Goal: Navigation & Orientation: Find specific page/section

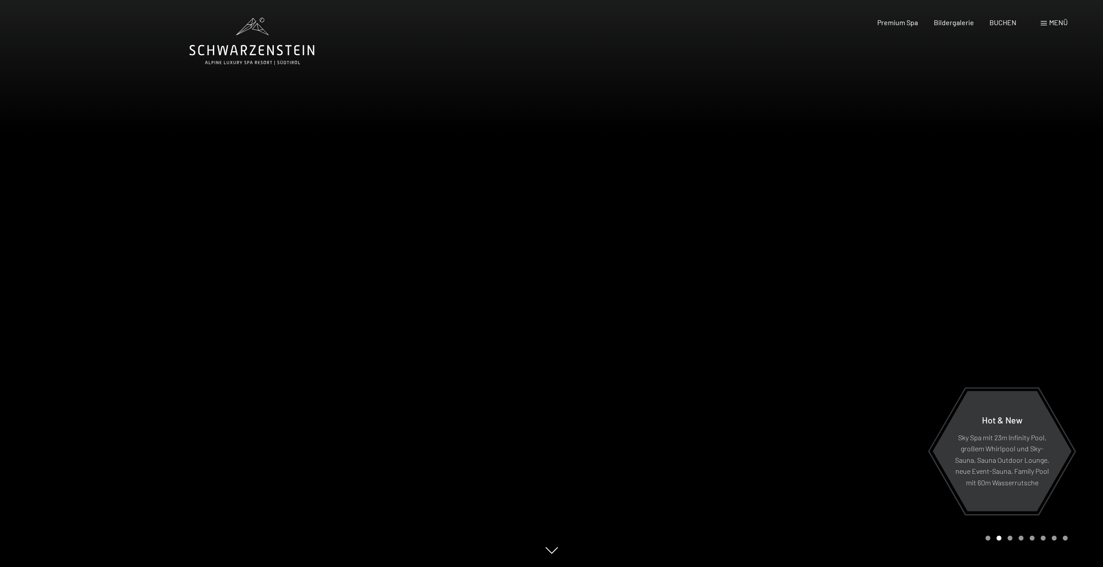
click at [1055, 22] on span "Menü" at bounding box center [1058, 22] width 19 height 8
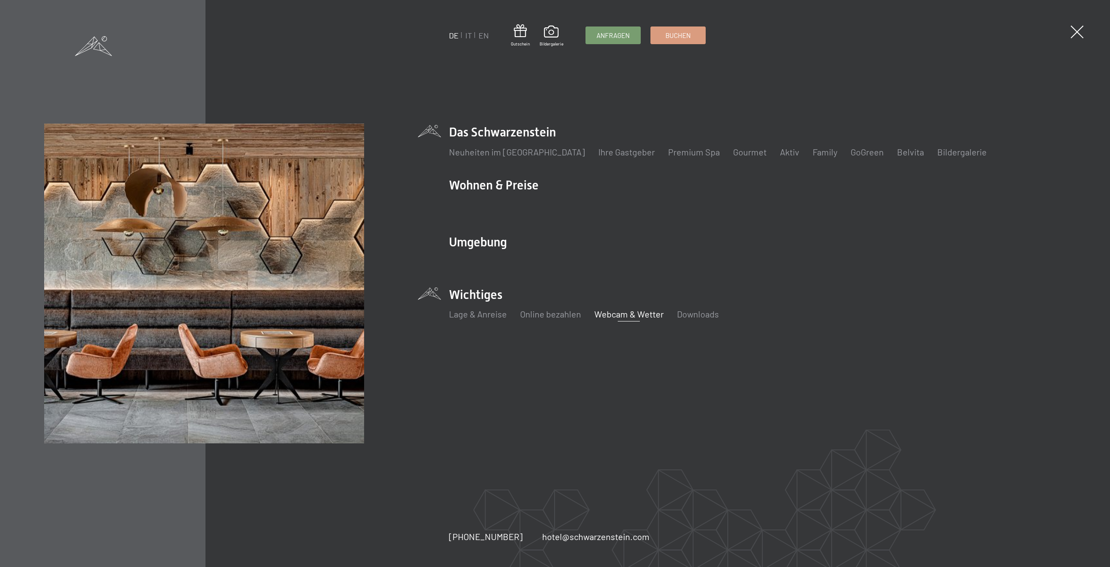
click at [634, 315] on link "Webcam & Wetter" at bounding box center [628, 314] width 69 height 11
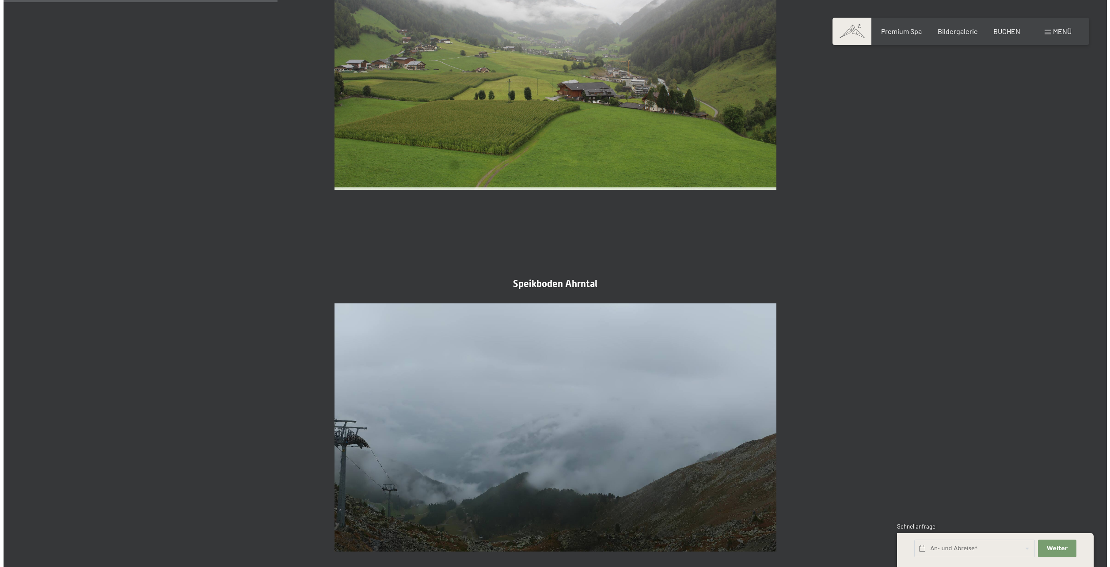
scroll to position [707, 0]
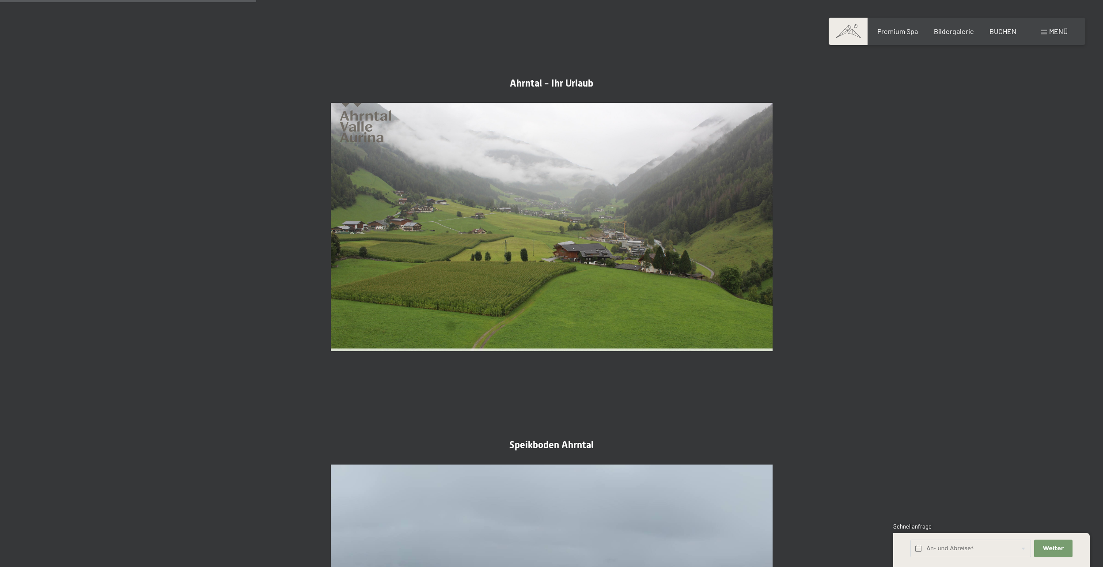
click at [1044, 34] on span at bounding box center [1044, 32] width 6 height 4
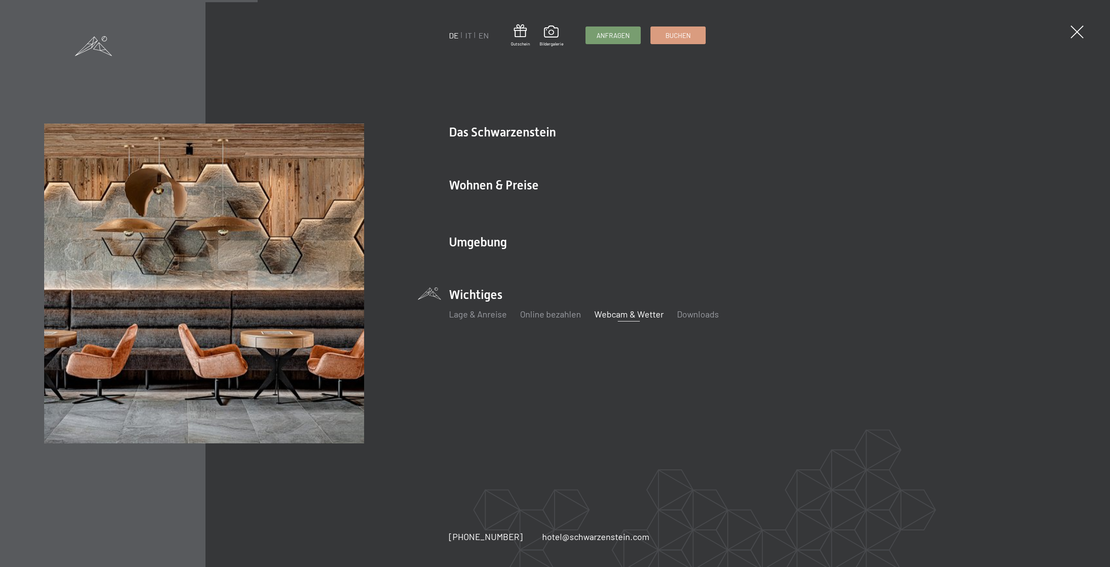
click at [614, 315] on link "Webcam & Wetter" at bounding box center [628, 314] width 69 height 11
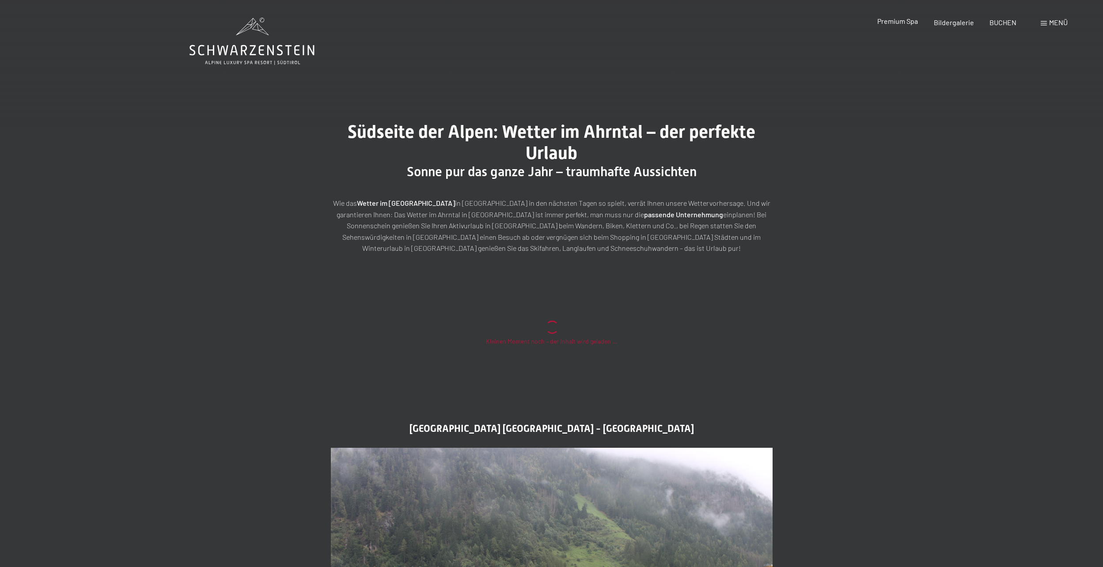
click at [898, 24] on span "Premium Spa" at bounding box center [897, 21] width 41 height 8
click at [958, 23] on span "Bildergalerie" at bounding box center [954, 21] width 40 height 8
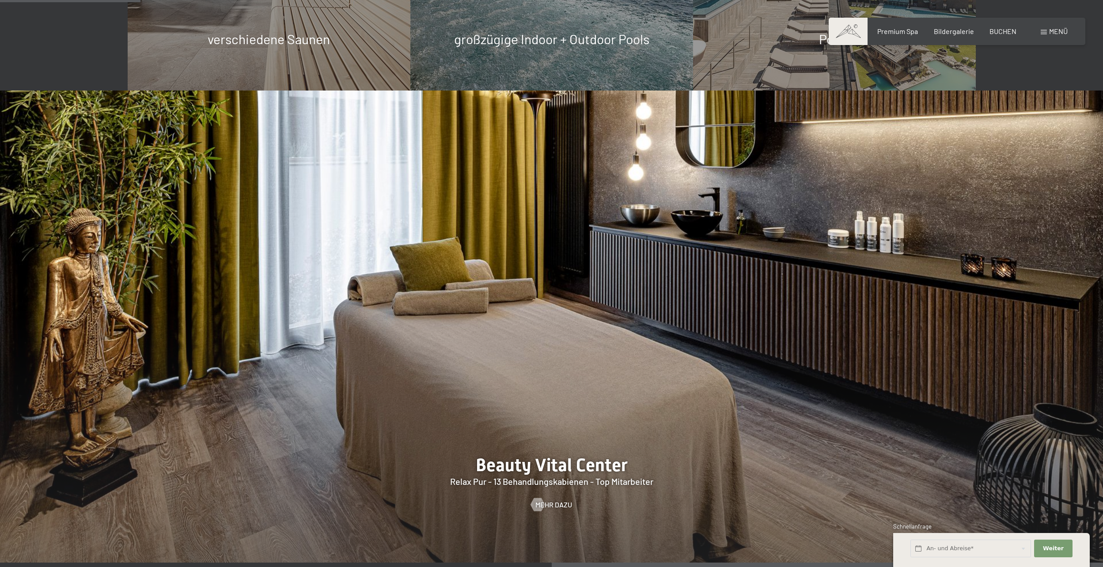
scroll to position [1105, 0]
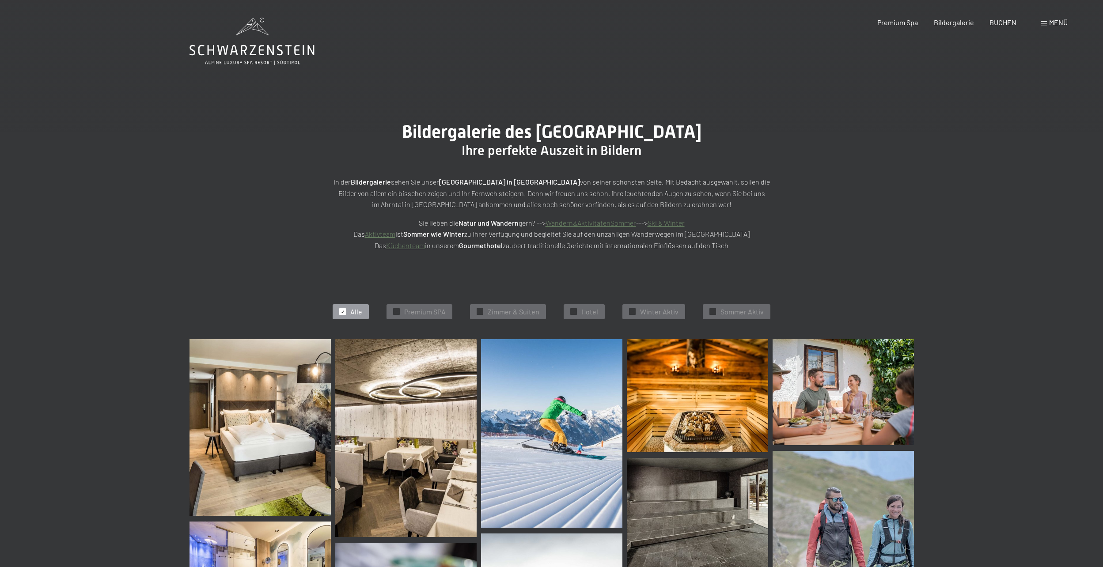
click at [1052, 23] on span "Menü" at bounding box center [1058, 22] width 19 height 8
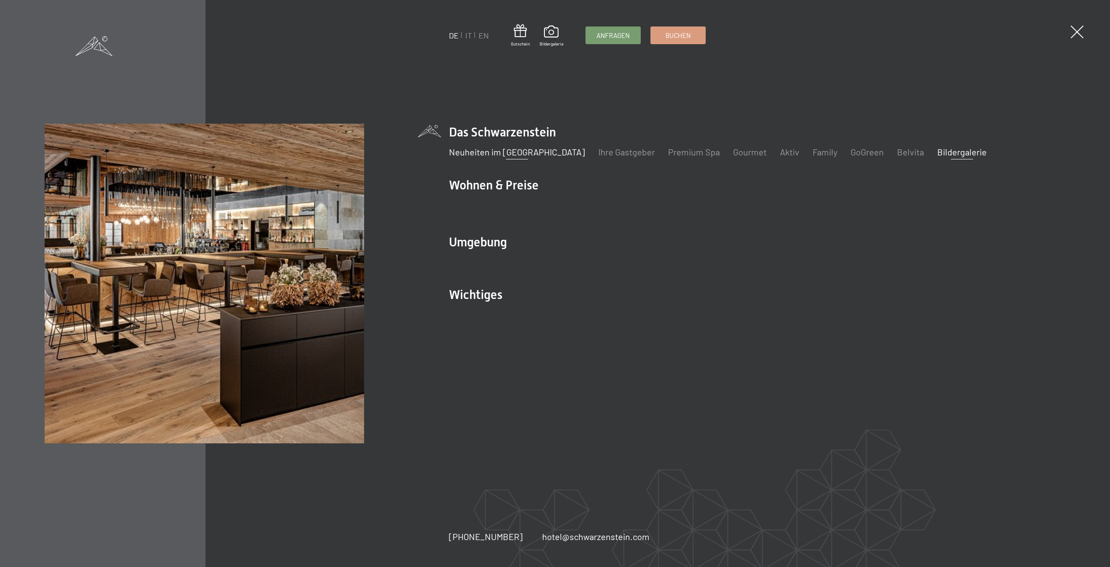
click at [497, 152] on link "Neuheiten im [GEOGRAPHIC_DATA]" at bounding box center [517, 152] width 136 height 11
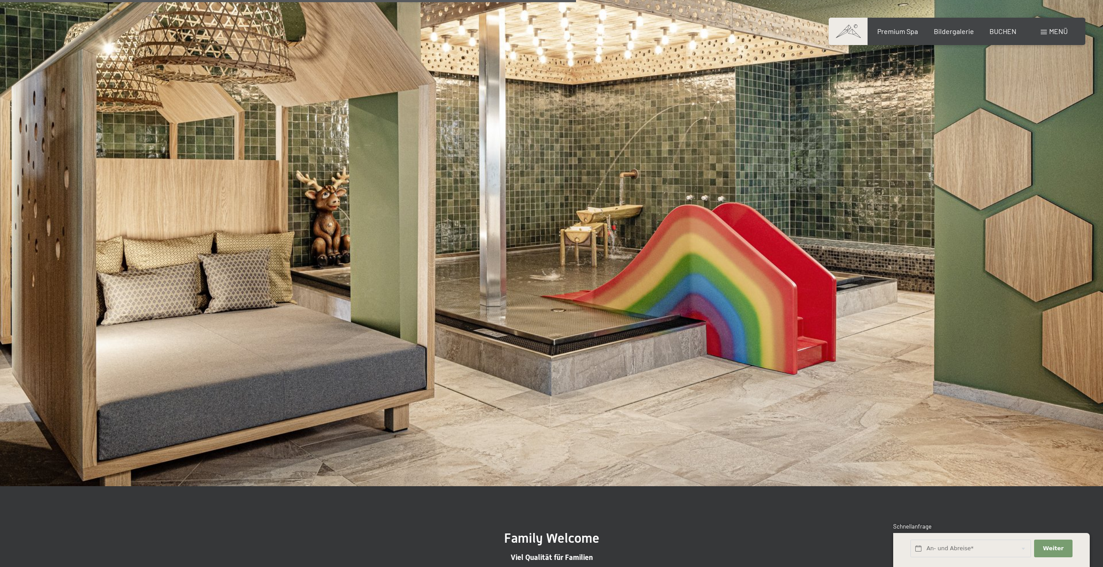
scroll to position [2297, 0]
